Goal: Task Accomplishment & Management: Use online tool/utility

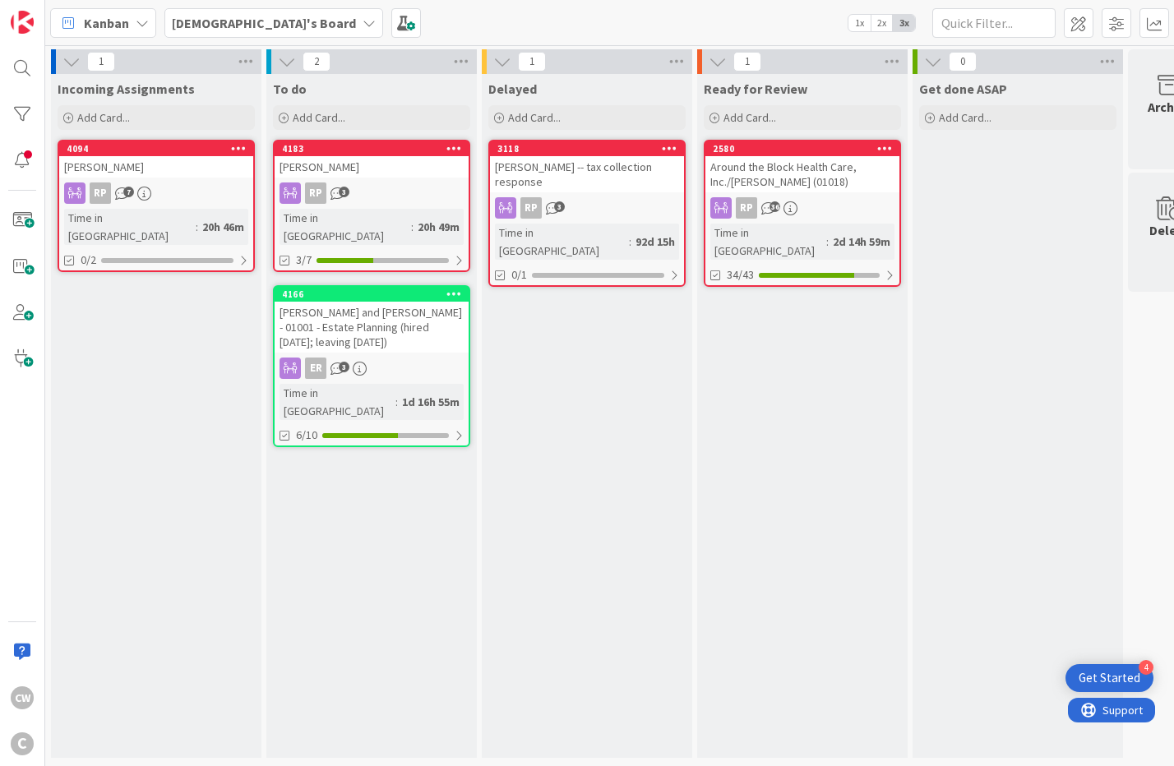
click at [393, 313] on div "[PERSON_NAME] and [PERSON_NAME] - 01001 - Estate Planning (hired [DATE]; leavin…" at bounding box center [372, 327] width 194 height 51
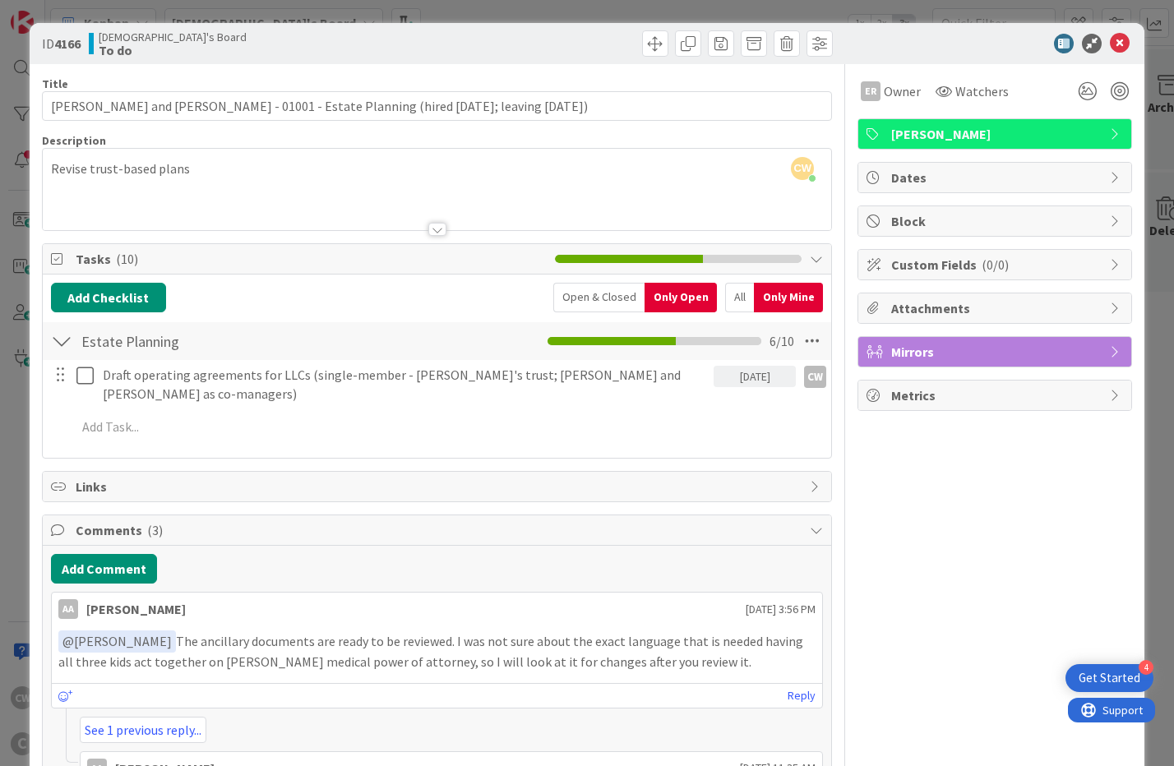
click at [533, 344] on p "﻿ @ [PERSON_NAME] ﻿ The ancillary documents are ready to be reviewed. I was not…" at bounding box center [437, 650] width 758 height 40
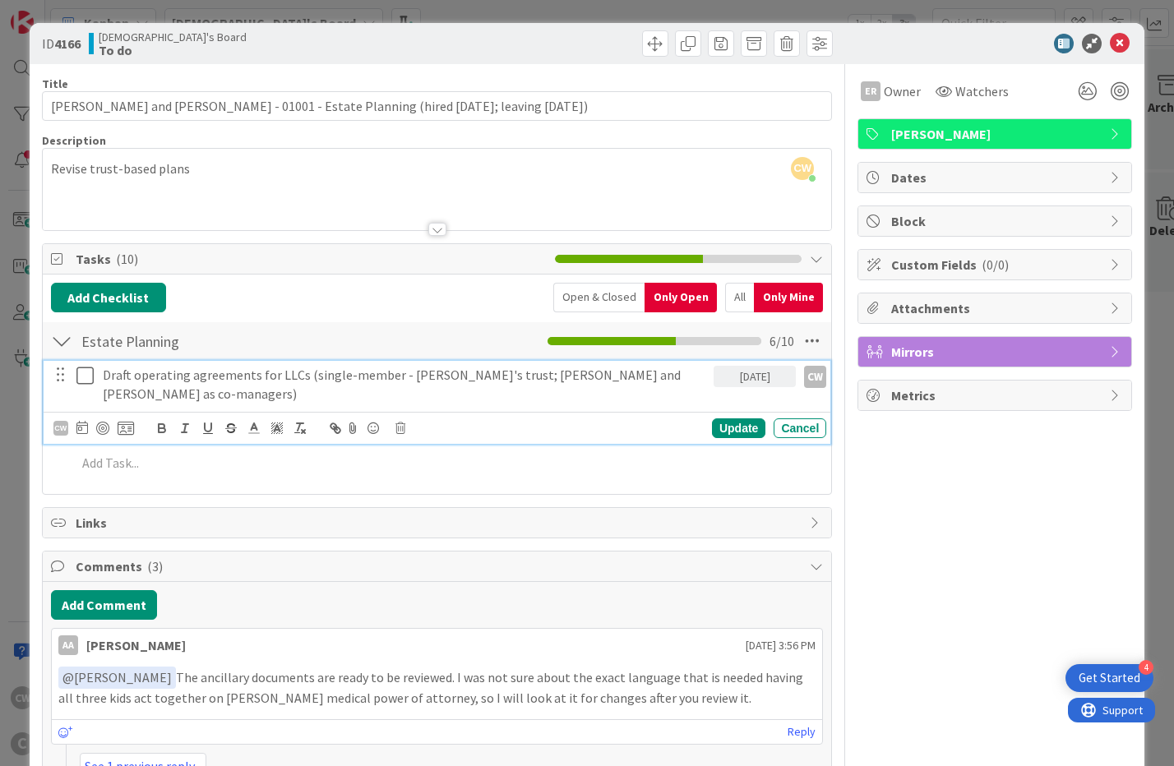
click at [533, 344] on p "Draft operating agreements for LLCs (single-member - [PERSON_NAME]'s trust; [PE…" at bounding box center [405, 384] width 604 height 37
click at [393, 319] on div "Add Checklist Open & Closed Only Open All Only Mine Estate Planning Checklist N…" at bounding box center [437, 384] width 773 height 203
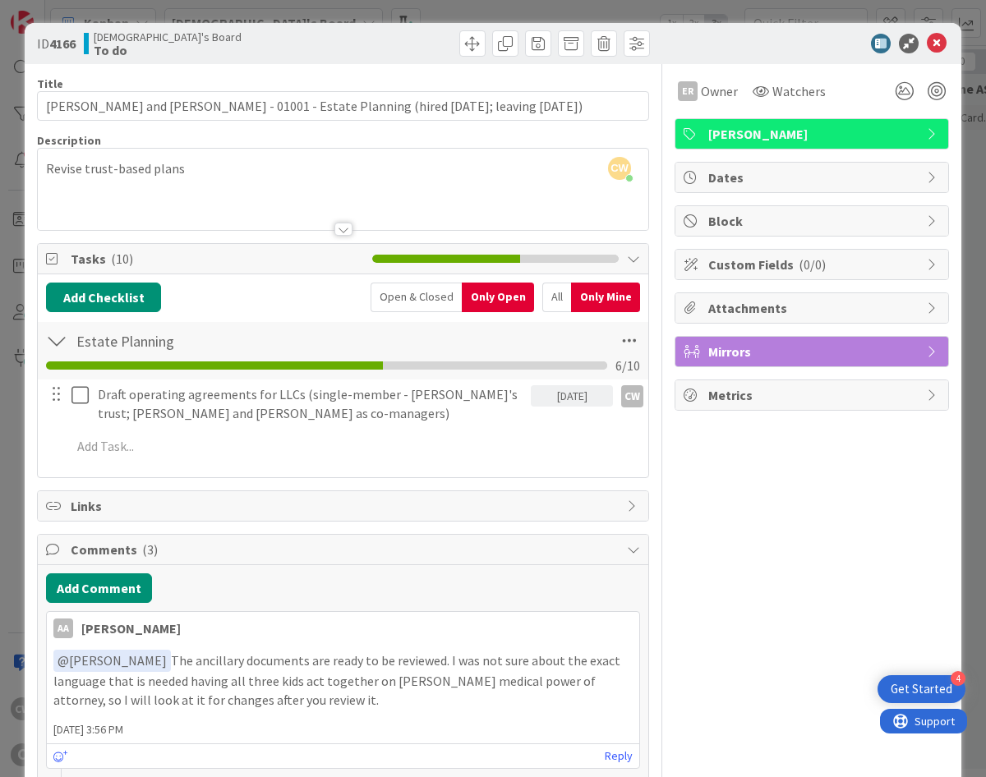
click at [353, 344] on div "Draft operating agreements for LLCs (single-member - [PERSON_NAME]'s trust; [PE…" at bounding box center [343, 424] width 594 height 88
click at [288, 344] on div "Draft operating agreements for LLCs (single-member - [PERSON_NAME]'s trust; [PE…" at bounding box center [343, 424] width 594 height 88
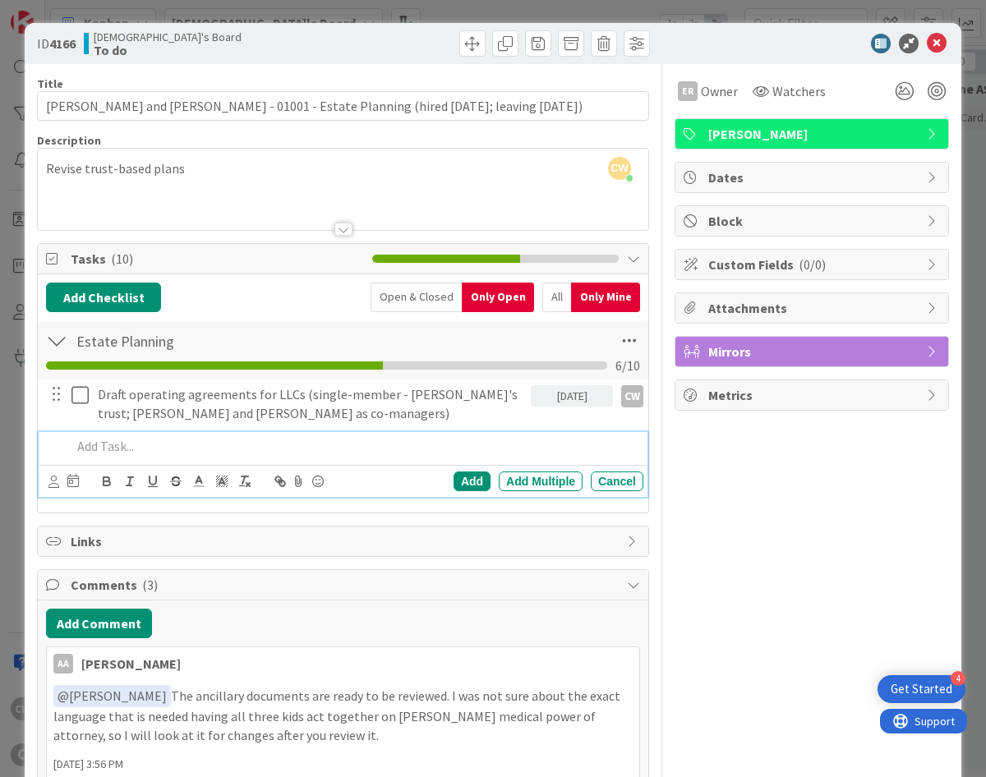
click at [377, 344] on p at bounding box center [354, 446] width 565 height 19
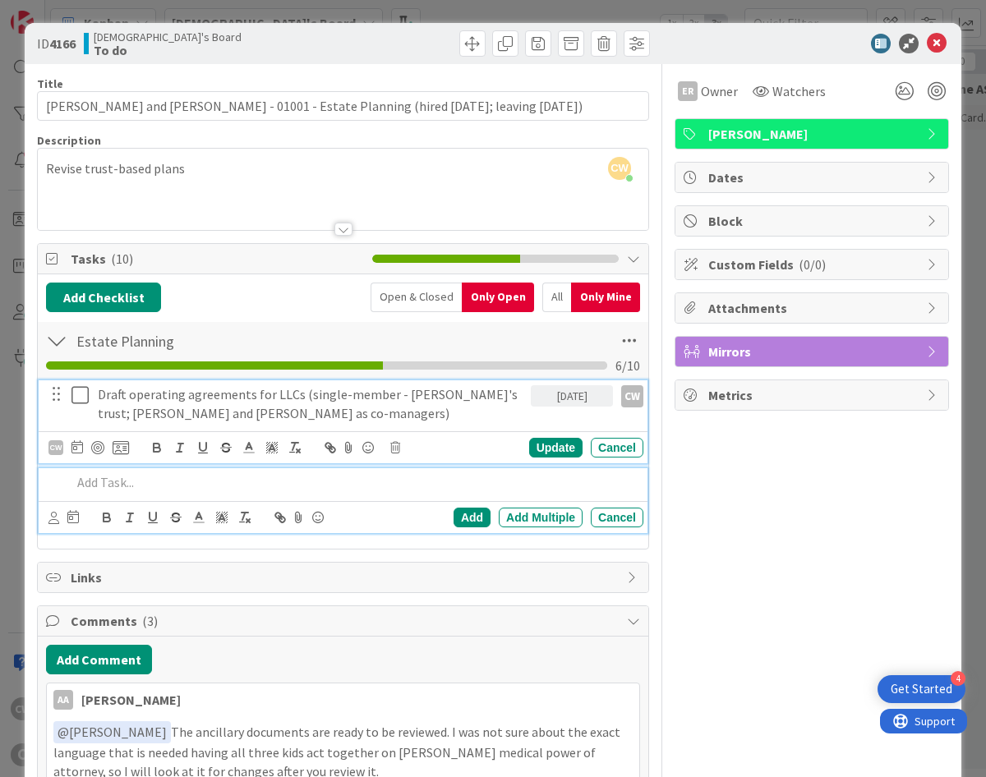
click at [338, 344] on p "Draft operating agreements for LLCs (single-member - [PERSON_NAME]'s trust; [PE…" at bounding box center [311, 403] width 427 height 37
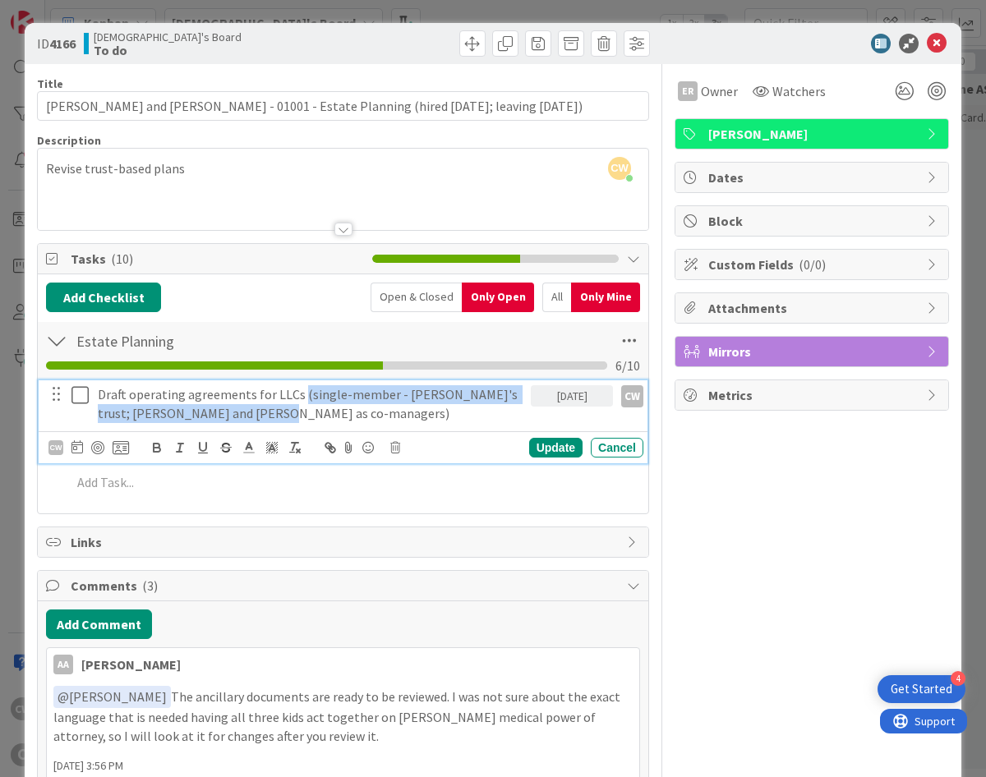
drag, startPoint x: 261, startPoint y: 420, endPoint x: 298, endPoint y: 396, distance: 44.0
click at [298, 344] on p "Draft operating agreements for LLCs (single-member - [PERSON_NAME]'s trust; [PE…" at bounding box center [311, 403] width 427 height 37
copy p "(single-member - [PERSON_NAME]'s trust; [PERSON_NAME] and [PERSON_NAME] as co-m…"
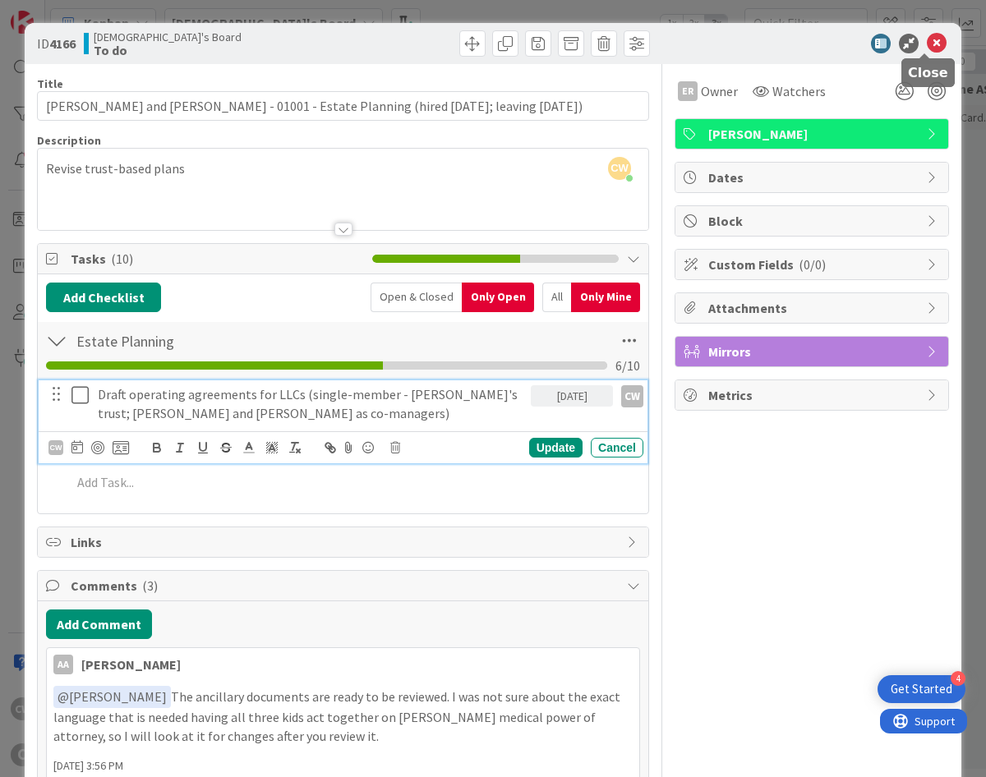
click at [533, 39] on icon at bounding box center [937, 44] width 20 height 20
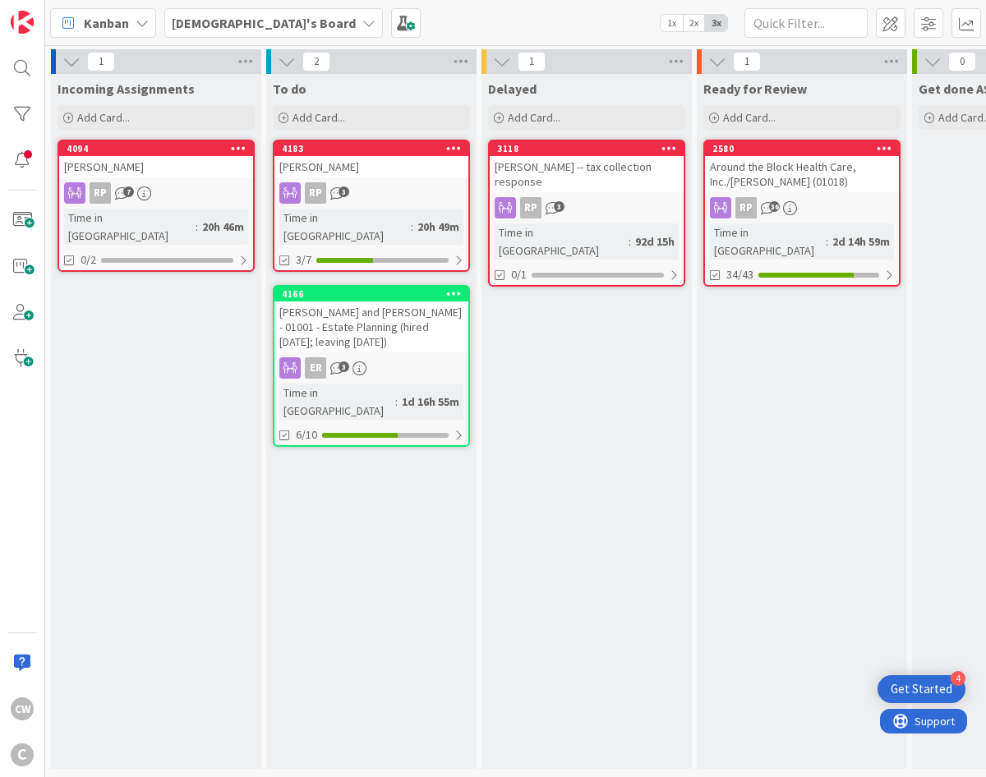
click at [386, 302] on div "[PERSON_NAME] and [PERSON_NAME] - 01001 - Estate Planning (hired [DATE]; leavin…" at bounding box center [372, 327] width 194 height 51
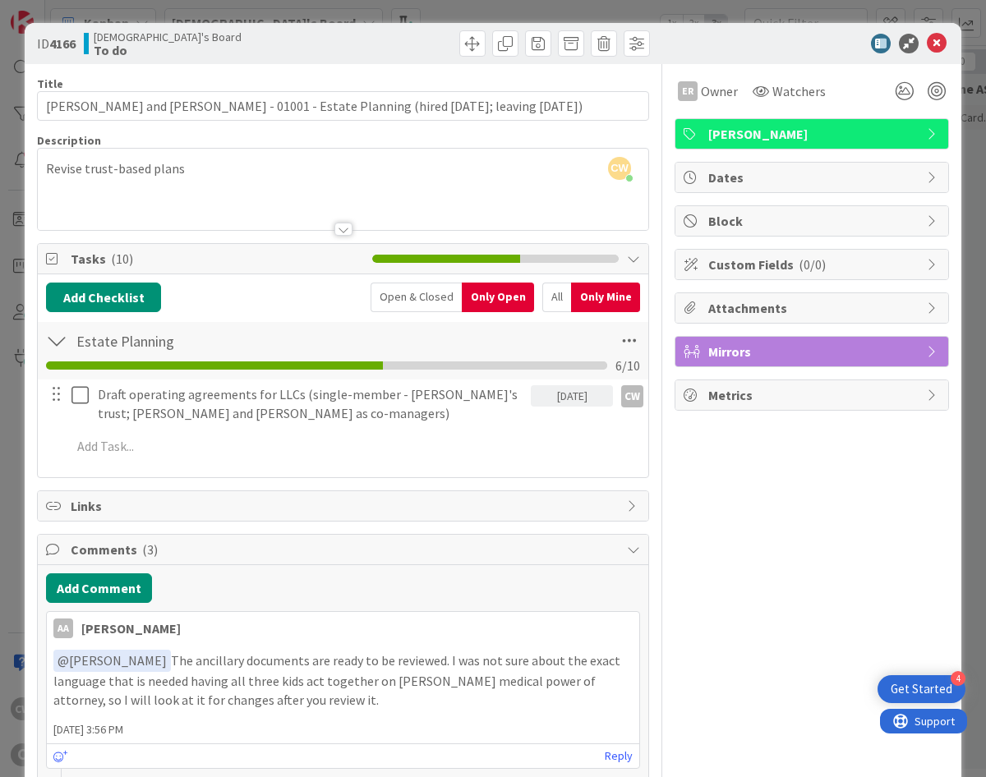
click at [533, 44] on div "ID 4166 [DEMOGRAPHIC_DATA]'s Board To do" at bounding box center [493, 43] width 937 height 41
click at [533, 42] on icon at bounding box center [937, 44] width 20 height 20
